Goal: Task Accomplishment & Management: Manage account settings

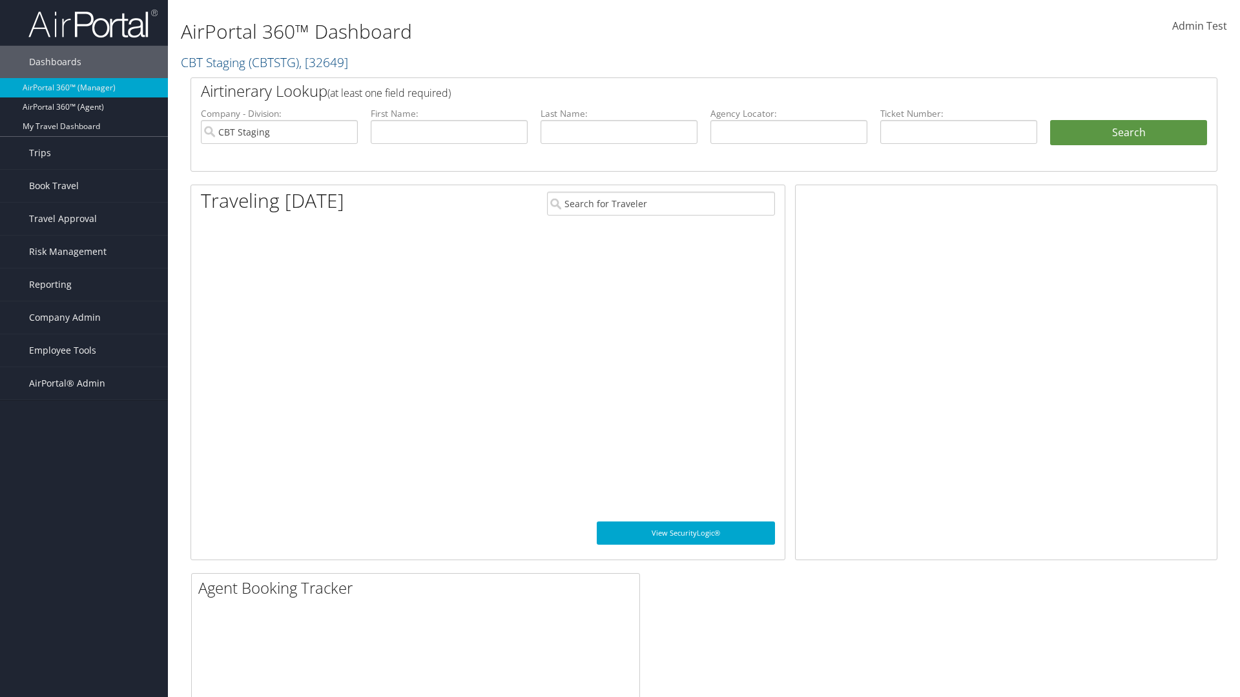
click at [84, 318] on span "Company Admin" at bounding box center [65, 318] width 72 height 32
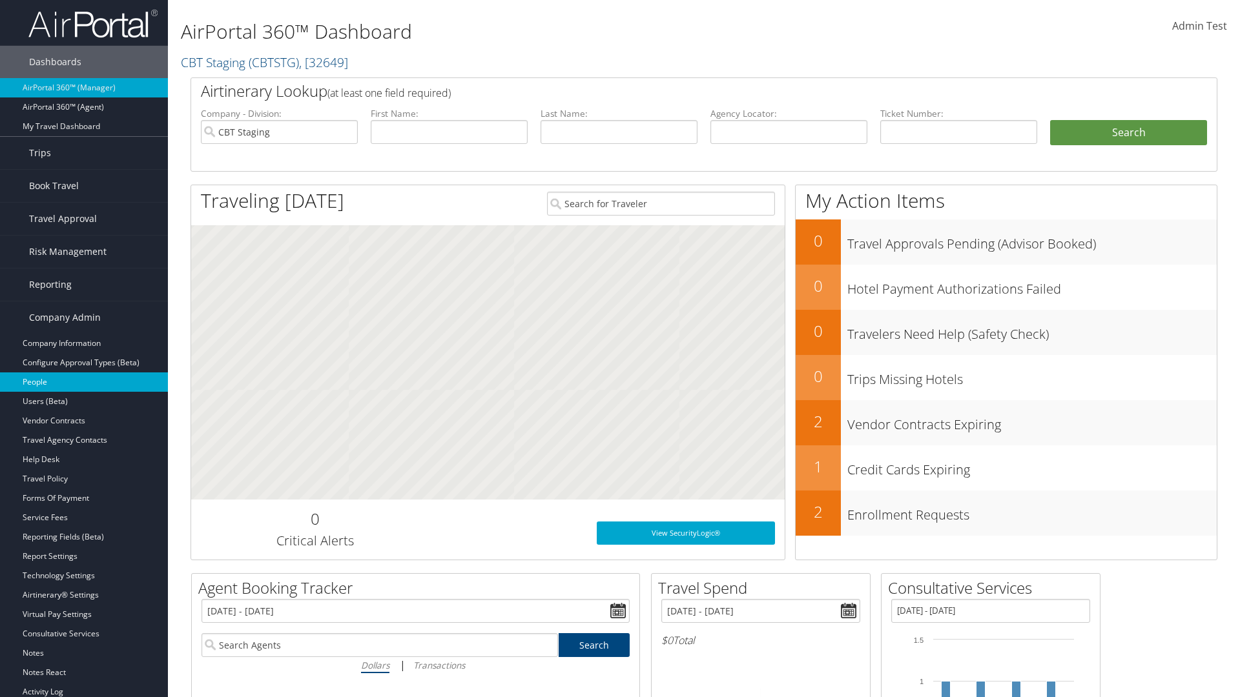
click at [84, 382] on link "People" at bounding box center [84, 382] width 168 height 19
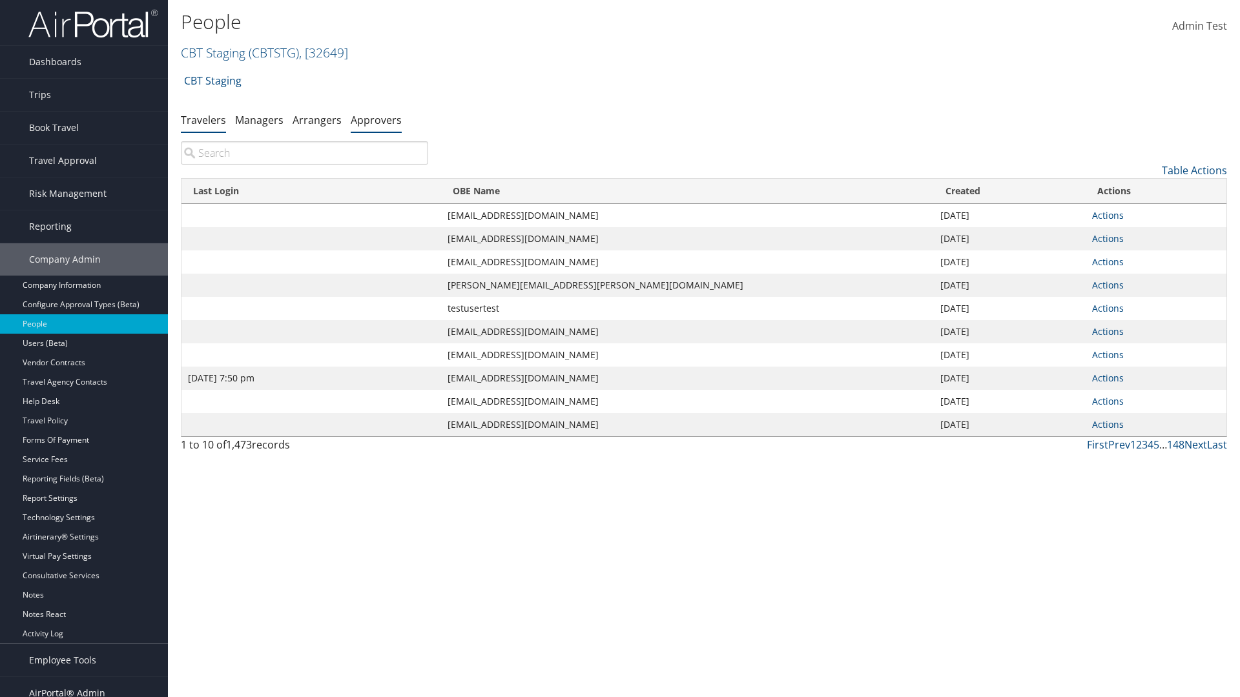
click at [376, 119] on link "Approvers" at bounding box center [376, 120] width 51 height 14
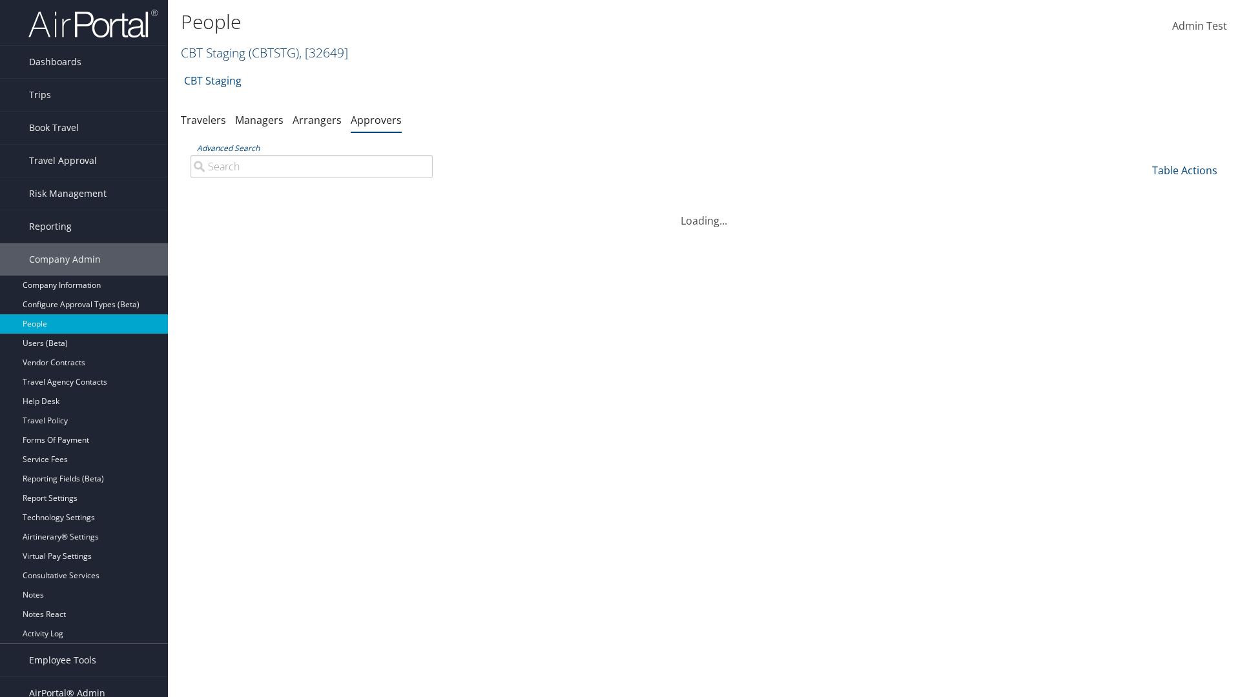
click at [213, 52] on link "CBT Staging ( CBTSTG ) , [ 32649 ]" at bounding box center [264, 52] width 167 height 17
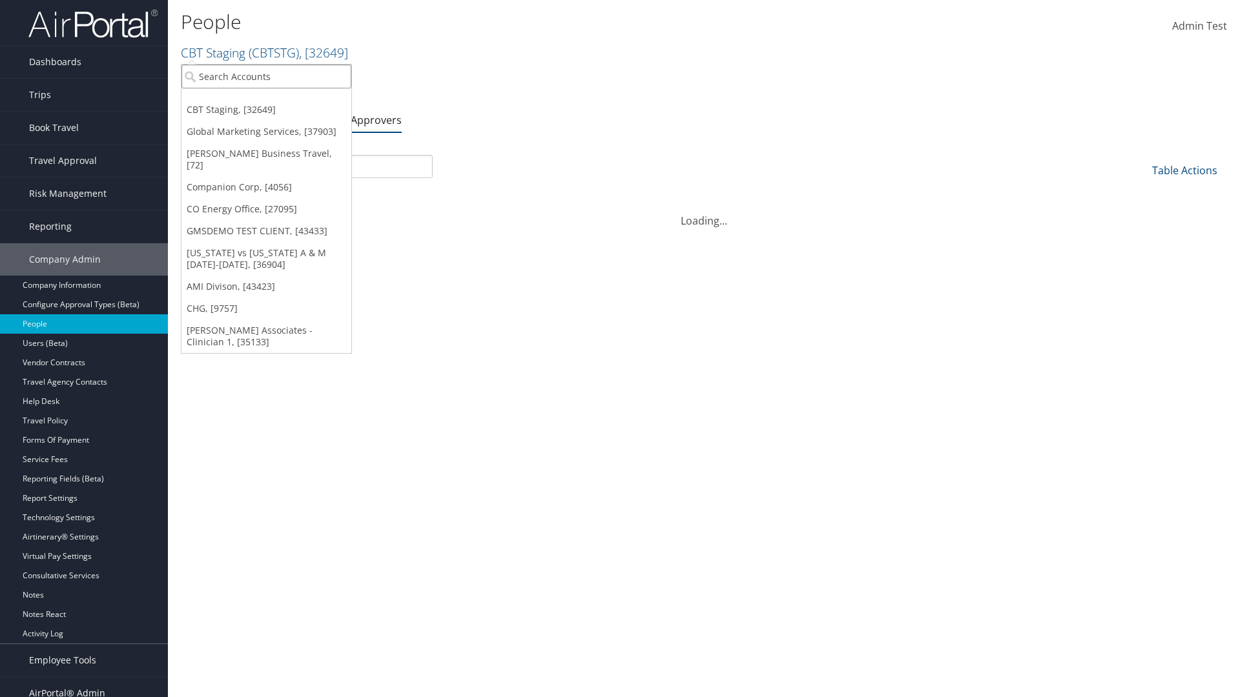
click at [266, 76] on input "search" at bounding box center [266, 77] width 170 height 24
type input "CBTSTG"
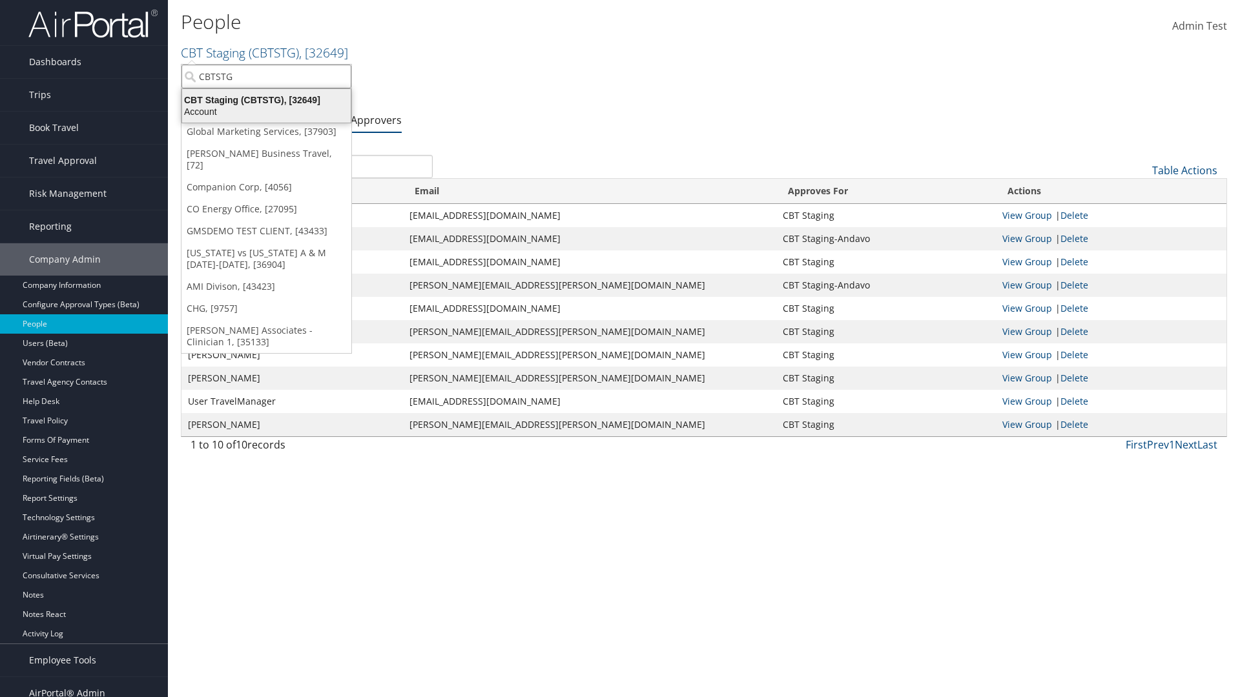
click at [266, 100] on div "CBT Staging (CBTSTG), [32649]" at bounding box center [266, 100] width 184 height 12
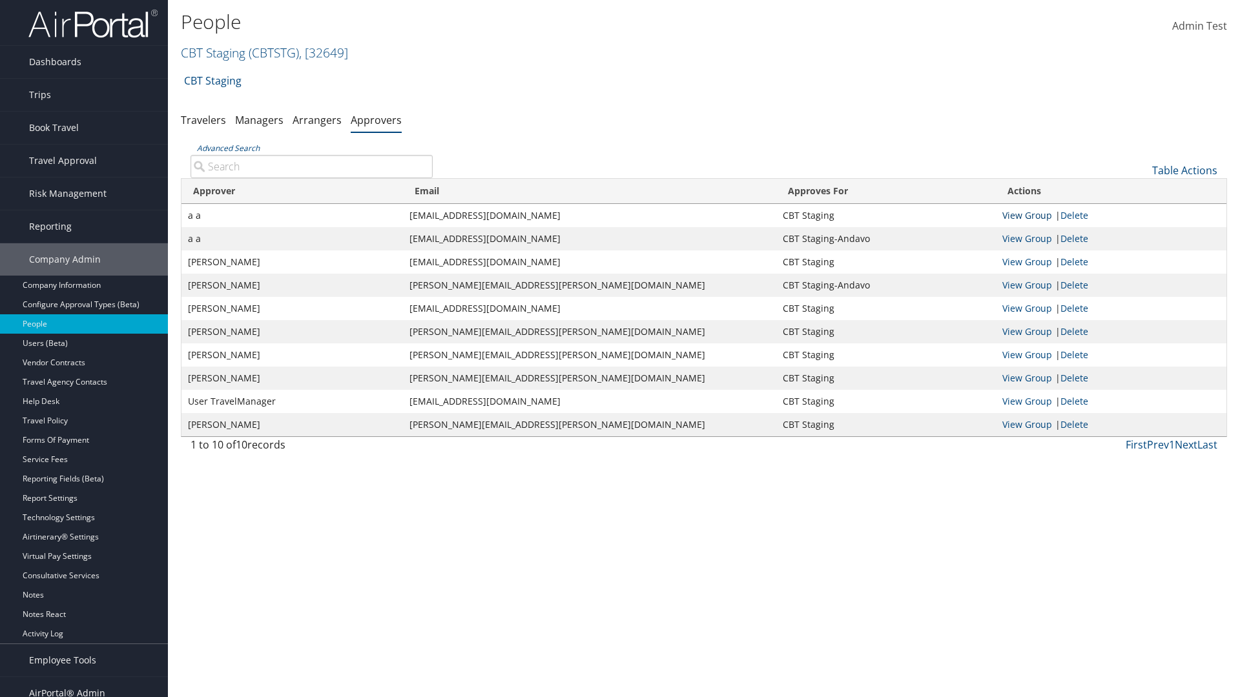
click at [1027, 215] on link "View Group" at bounding box center [1027, 215] width 50 height 12
